Goal: Task Accomplishment & Management: Use online tool/utility

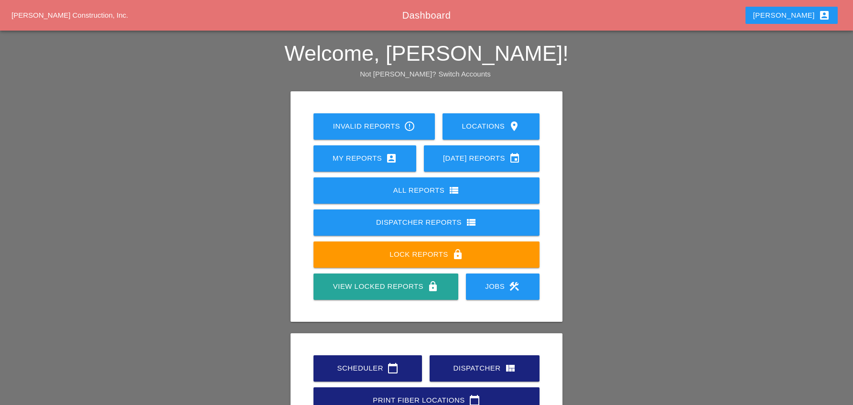
click at [483, 283] on div "Jobs construction" at bounding box center [502, 285] width 43 height 11
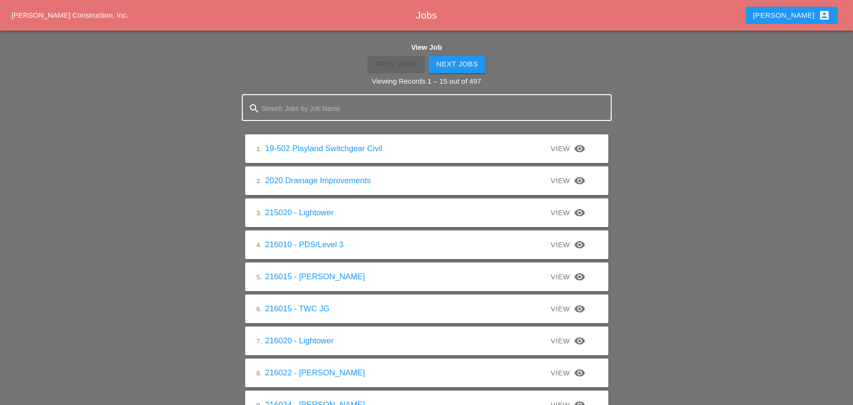
click at [286, 109] on input "Search Jobs by Job Name" at bounding box center [427, 108] width 330 height 15
type input "225025"
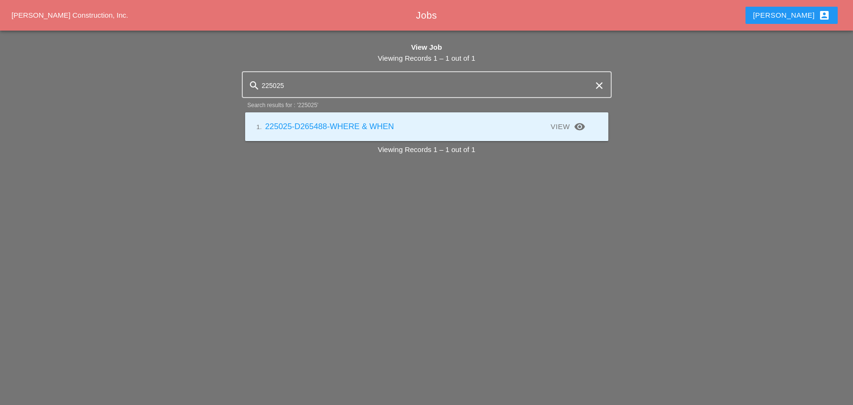
click at [356, 128] on link "1. 225025-D265488-WHERE & WHEN" at bounding box center [325, 126] width 138 height 9
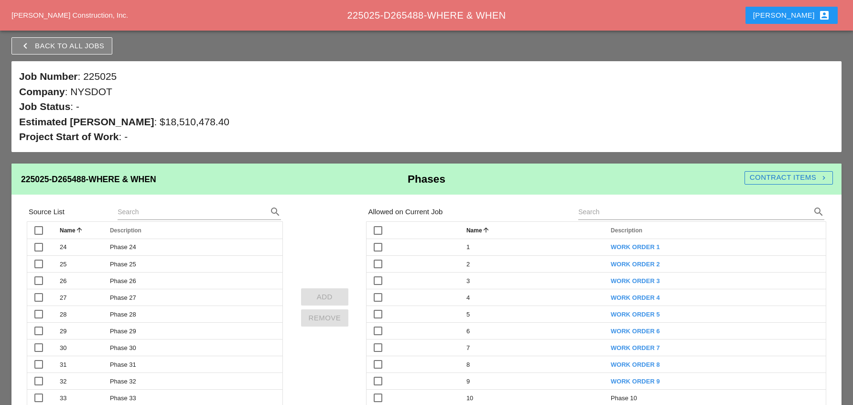
click at [767, 177] on div "Contract Items navigate_next" at bounding box center [788, 177] width 88 height 11
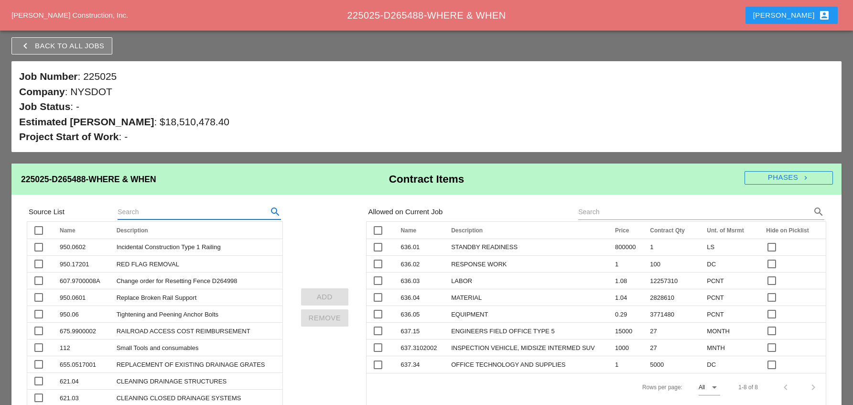
click at [139, 209] on input "text" at bounding box center [185, 211] width 137 height 15
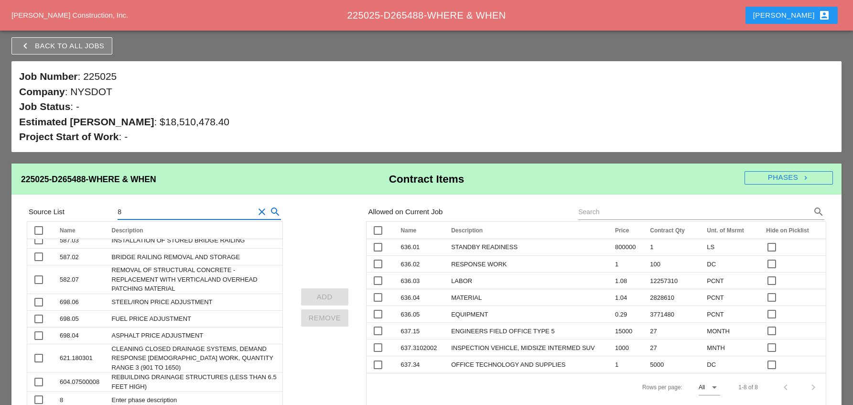
scroll to position [2319, 0]
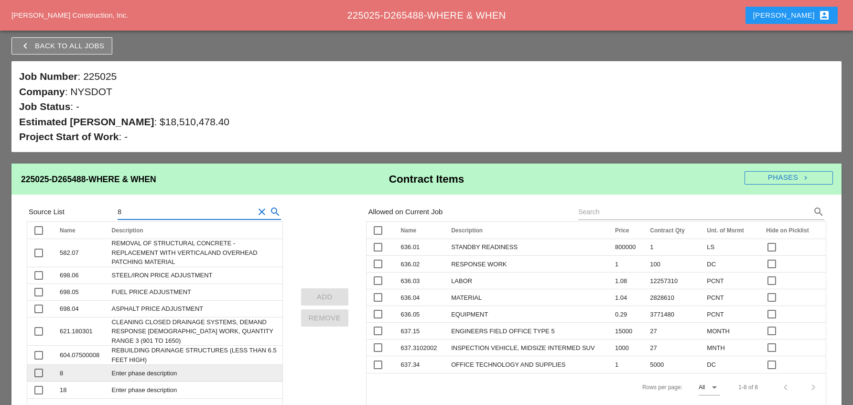
type input "8"
click at [95, 364] on td "8" at bounding box center [80, 372] width 52 height 17
click at [39, 364] on div at bounding box center [39, 372] width 16 height 16
checkbox input "true"
click at [317, 293] on div "Add" at bounding box center [325, 296] width 32 height 11
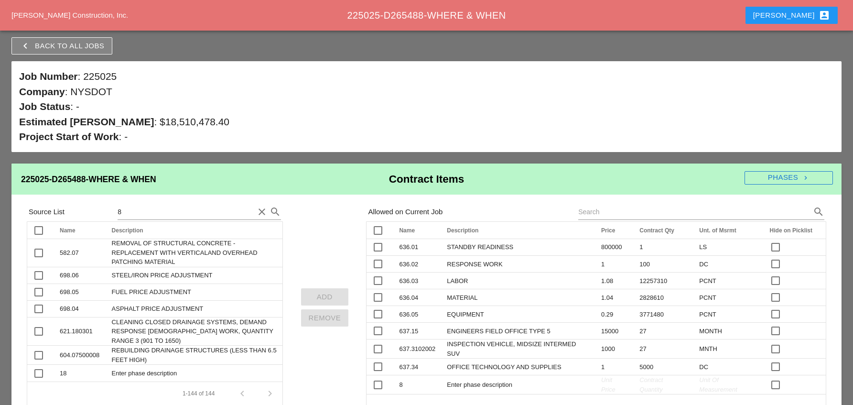
scroll to position [2302, 0]
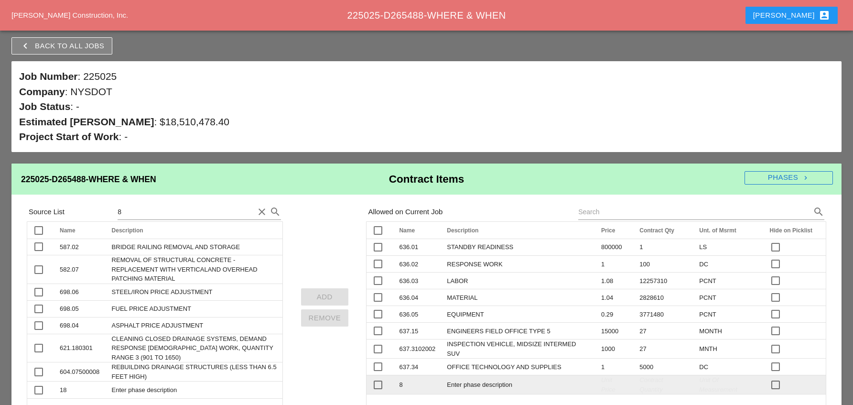
click at [456, 387] on span "Enter phase description" at bounding box center [479, 385] width 65 height 8
drag, startPoint x: 512, startPoint y: 387, endPoint x: 444, endPoint y: 389, distance: 68.8
click at [444, 389] on td "Enter phase description clear" at bounding box center [518, 384] width 154 height 19
type input "Material Inventory"
click at [769, 386] on div "check_box_outline_blank" at bounding box center [794, 384] width 50 height 11
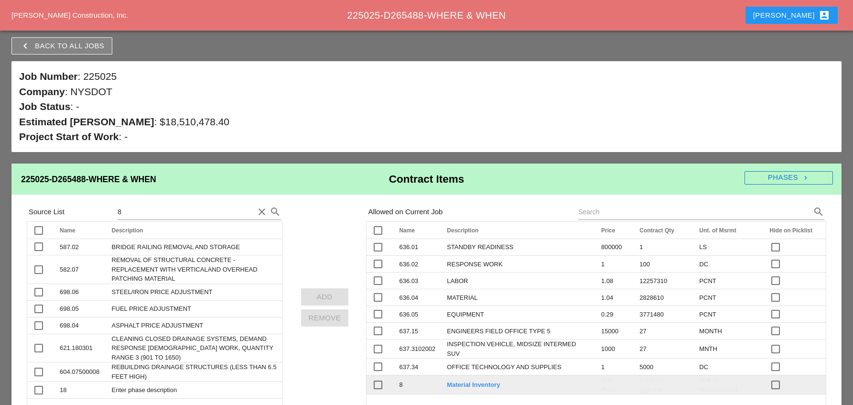
click at [767, 386] on div at bounding box center [775, 384] width 16 height 16
checkbox input "true"
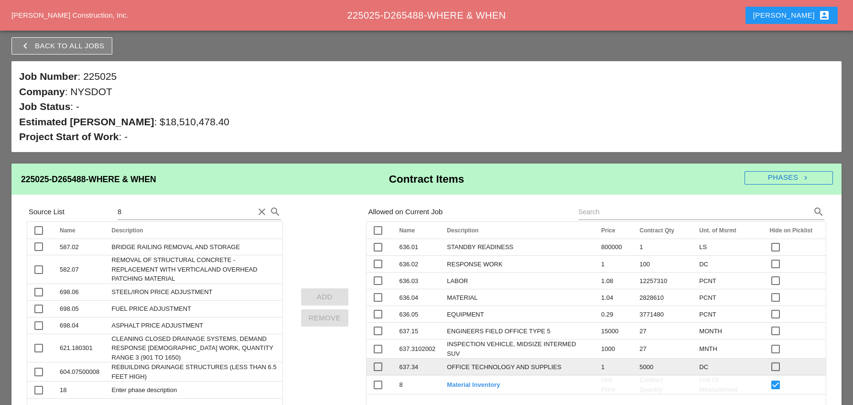
scroll to position [12, 0]
